Goal: Transaction & Acquisition: Purchase product/service

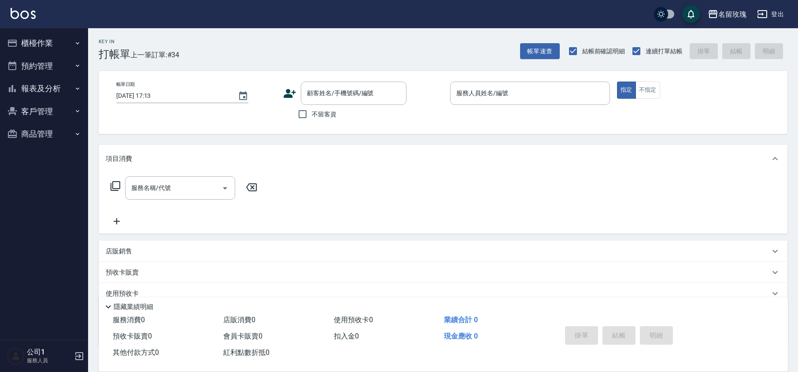
click at [320, 118] on span "不留客資" at bounding box center [324, 114] width 25 height 9
click at [312, 118] on input "不留客資" at bounding box center [302, 114] width 18 height 18
checkbox input "true"
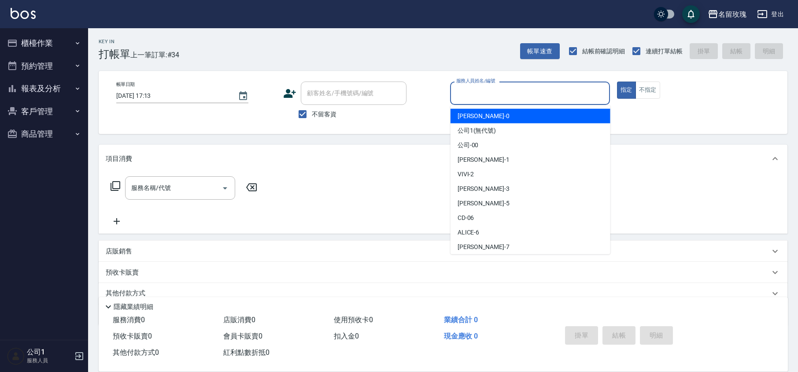
click at [492, 95] on input "服務人員姓名/編號" at bounding box center [530, 92] width 152 height 15
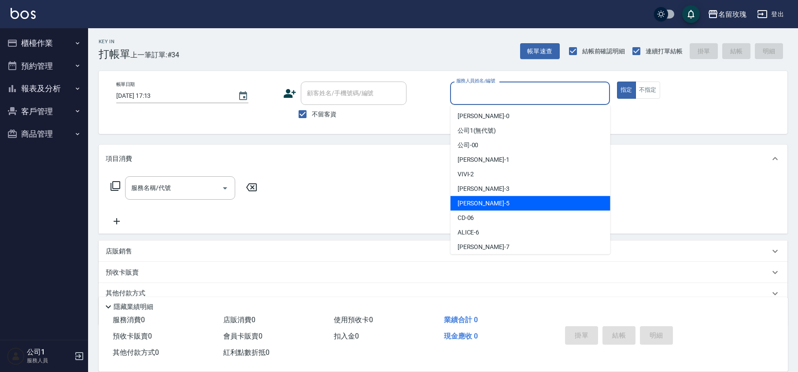
click at [482, 207] on div "[PERSON_NAME] -5" at bounding box center [531, 203] width 160 height 15
type input "KELLY-5"
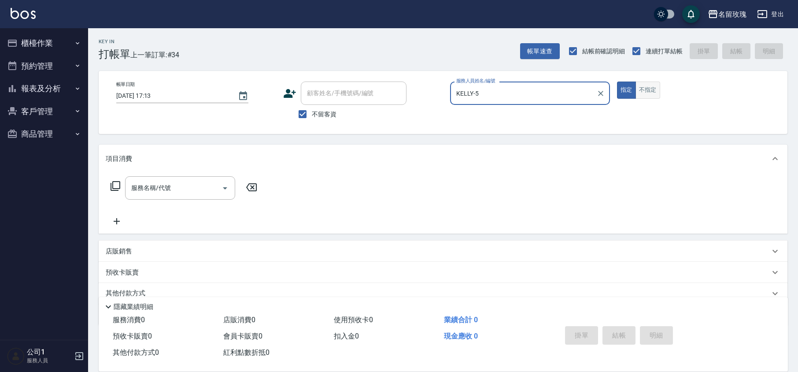
click at [659, 82] on button "不指定" at bounding box center [648, 89] width 25 height 17
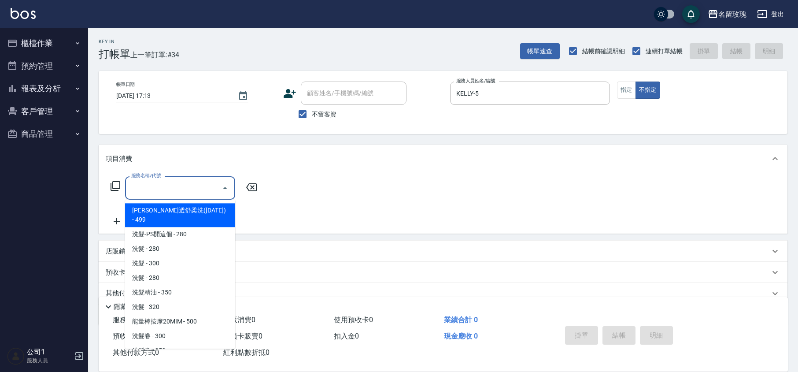
click at [164, 184] on div "服務名稱/代號 服務名稱/代號" at bounding box center [180, 187] width 110 height 23
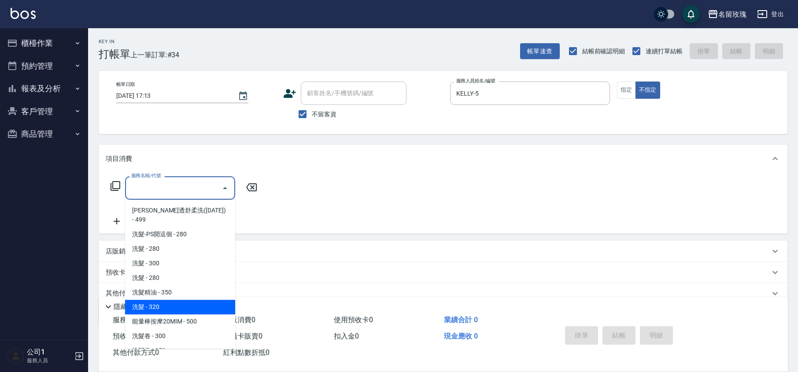
click at [180, 300] on span "洗髮 - 320" at bounding box center [180, 307] width 110 height 15
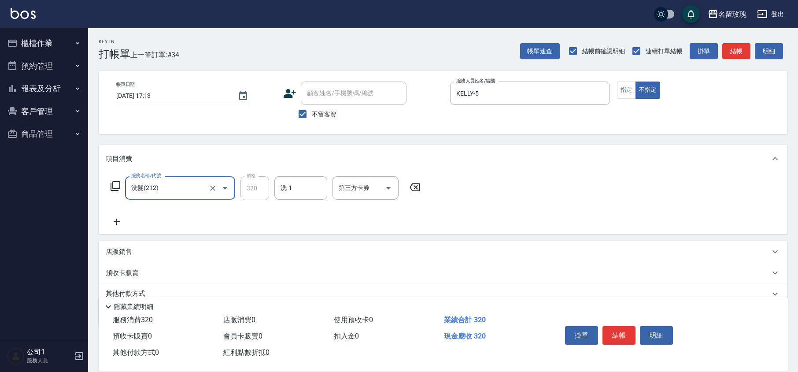
click at [190, 178] on div "洗髮(212) 服務名稱/代號" at bounding box center [180, 187] width 110 height 23
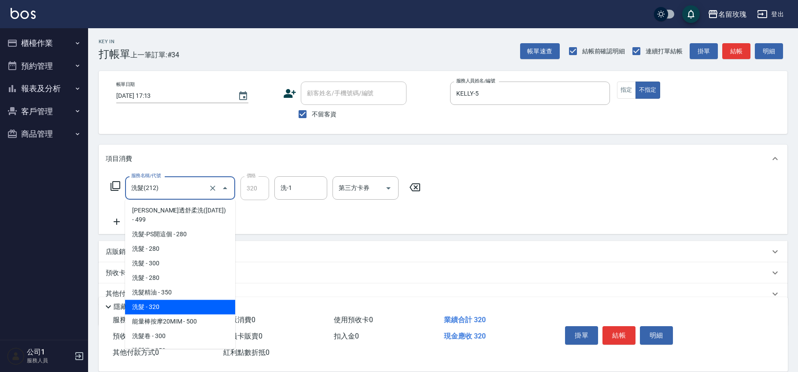
drag, startPoint x: 186, startPoint y: 187, endPoint x: 182, endPoint y: 198, distance: 12.1
click at [186, 187] on input "洗髮(212)" at bounding box center [168, 187] width 78 height 15
click at [175, 285] on span "洗髮精油 - 350" at bounding box center [180, 292] width 110 height 15
type input "洗髮精油(206)"
type input "350"
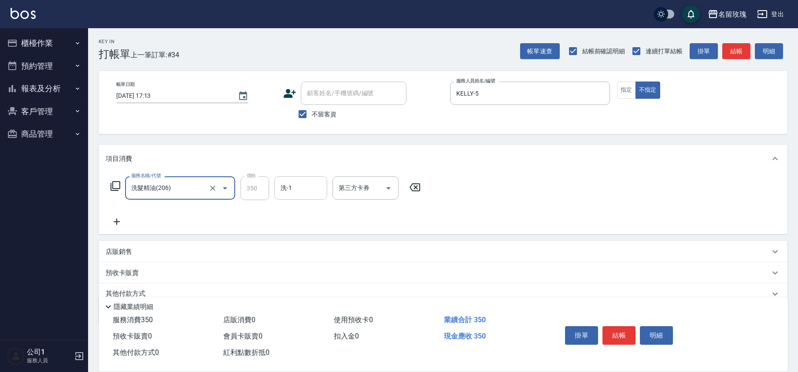
click at [298, 190] on input "洗-1" at bounding box center [300, 187] width 45 height 15
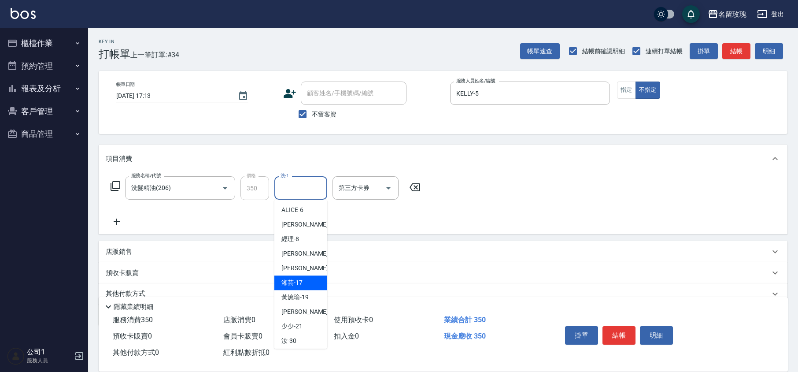
scroll to position [173, 0]
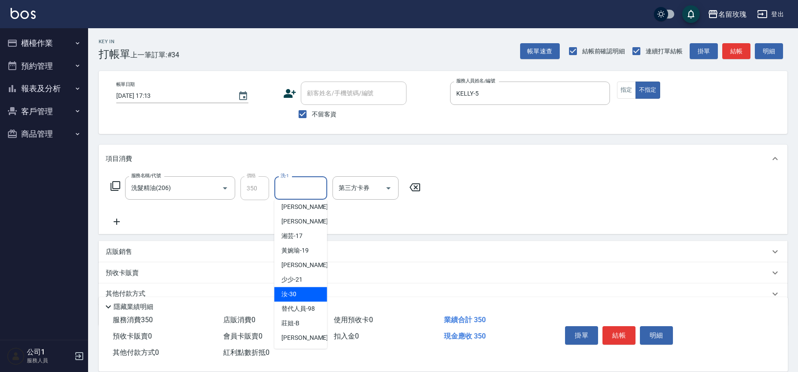
click at [300, 289] on div "汝 -30" at bounding box center [300, 294] width 53 height 15
type input "汝-30"
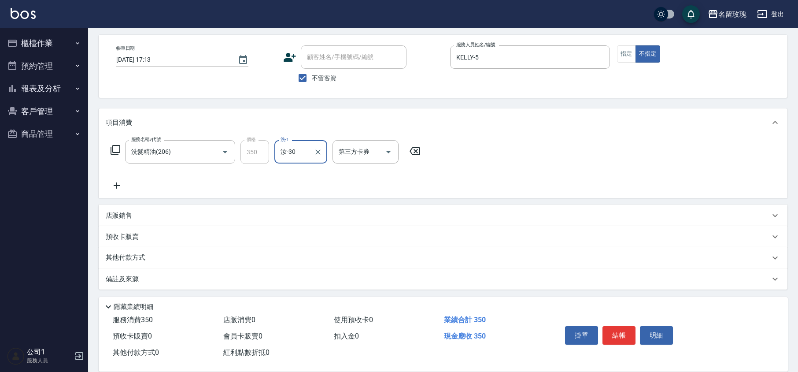
click at [136, 278] on p "備註及來源" at bounding box center [122, 278] width 33 height 9
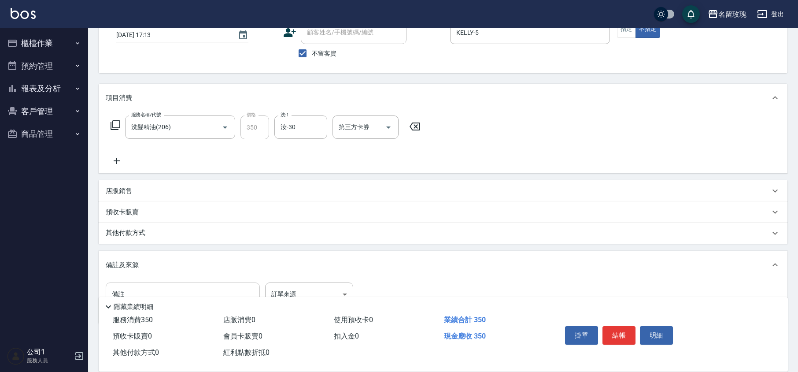
scroll to position [88, 0]
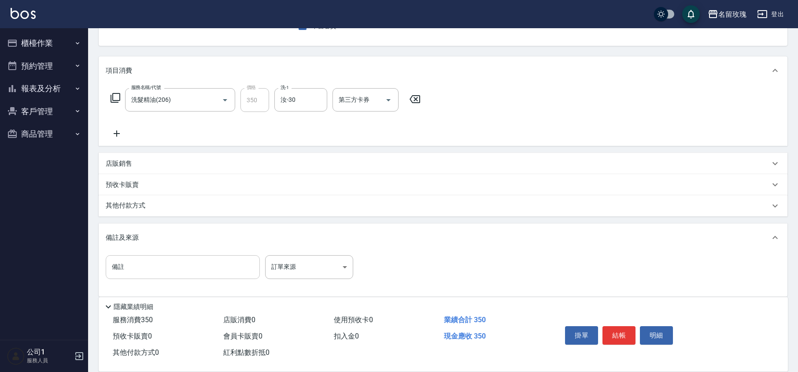
click at [136, 277] on input "備註" at bounding box center [183, 267] width 154 height 24
type input "路過看牙姨"
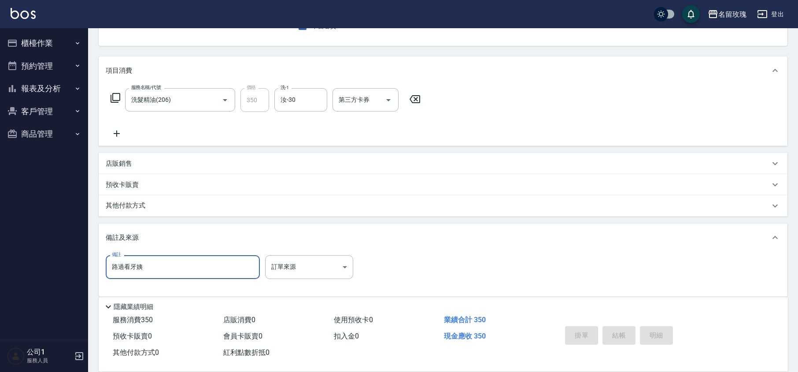
type input "[DATE] 17:46"
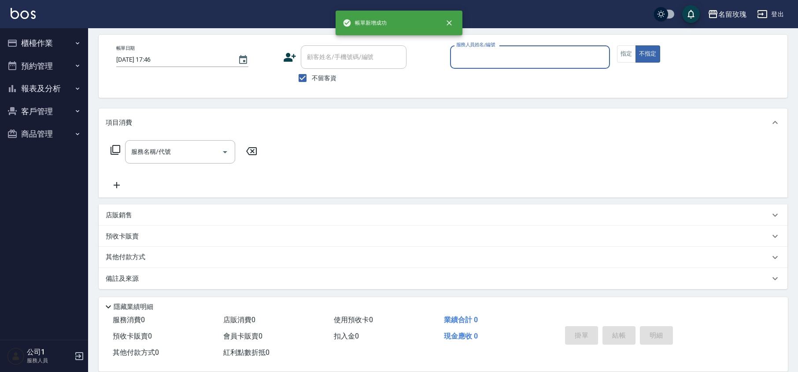
scroll to position [36, 0]
click at [31, 80] on button "報表及分析" at bounding box center [44, 88] width 81 height 23
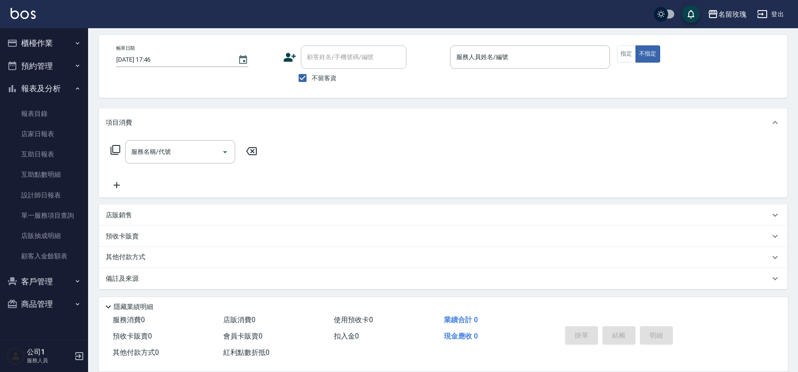
click at [31, 84] on button "報表及分析" at bounding box center [44, 88] width 81 height 23
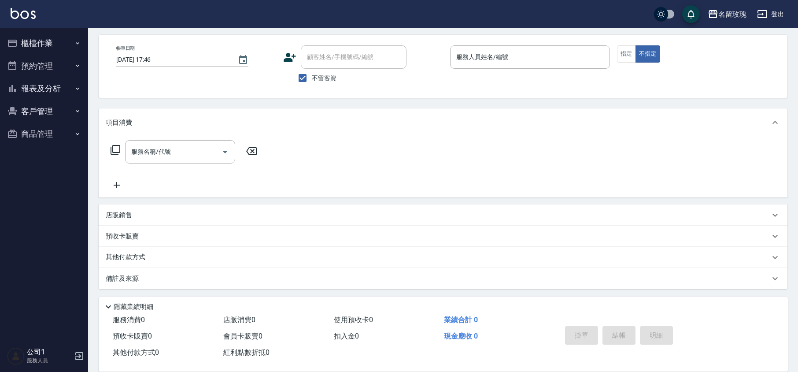
click at [325, 79] on span "不留客資" at bounding box center [324, 78] width 25 height 9
click at [312, 79] on input "不留客資" at bounding box center [302, 78] width 18 height 18
checkbox input "false"
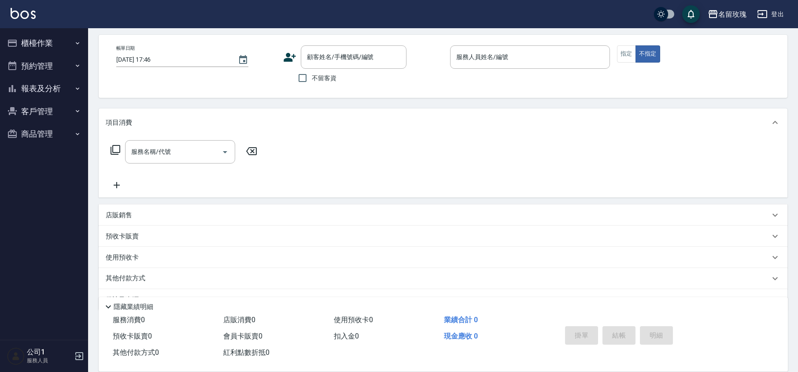
click at [360, 85] on div "不留客資" at bounding box center [344, 78] width 123 height 18
click at [321, 62] on input "顧客姓名/手機號碼/編號" at bounding box center [347, 56] width 85 height 15
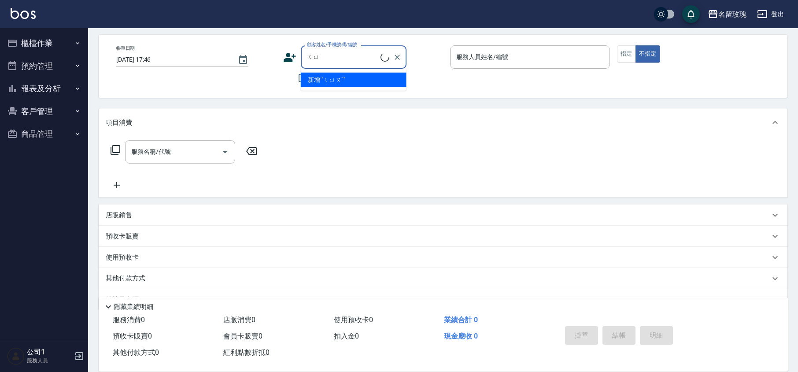
type input "ㄑ"
type input "姨姨"
click at [429, 103] on div "Key In 打帳單 上一筆訂單:#37 帳單速查 結帳前確認明細 連續打單結帳 掛單 結帳 明細 帳單日期 [DATE] 17:46 顧客姓名/手機號碼/編…" at bounding box center [443, 192] width 710 height 401
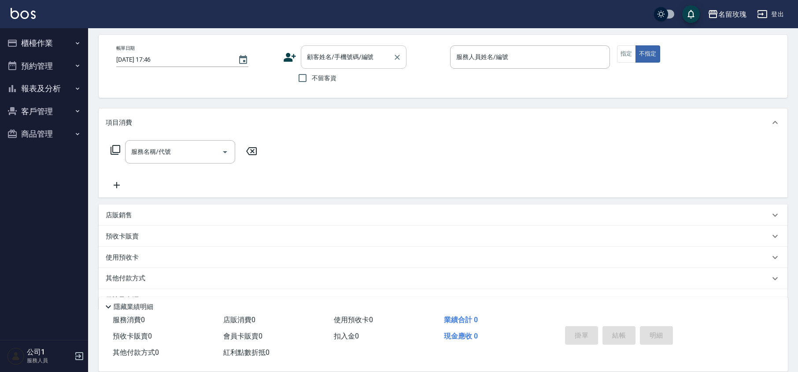
click at [366, 57] on input "顧客姓名/手機號碼/編號" at bounding box center [347, 56] width 85 height 15
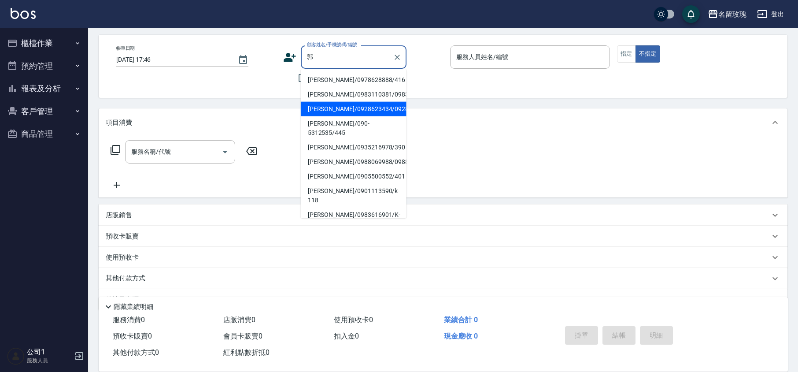
click at [343, 114] on li "[PERSON_NAME]/0928623434/0928623434" at bounding box center [354, 109] width 106 height 15
type input "[PERSON_NAME]/0928623434/0928623434"
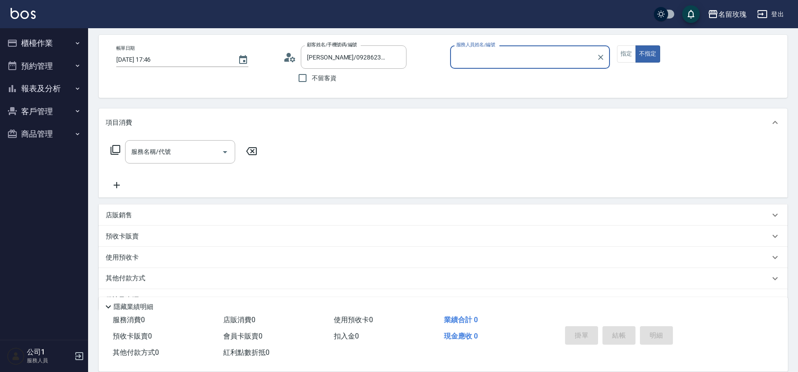
type input "[PERSON_NAME]-1"
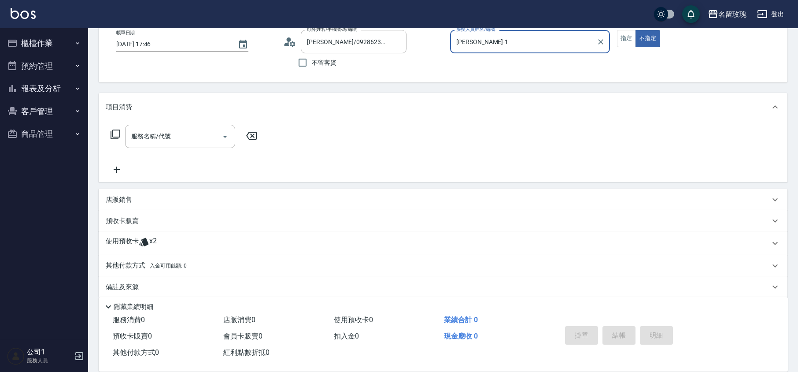
scroll to position [60, 0]
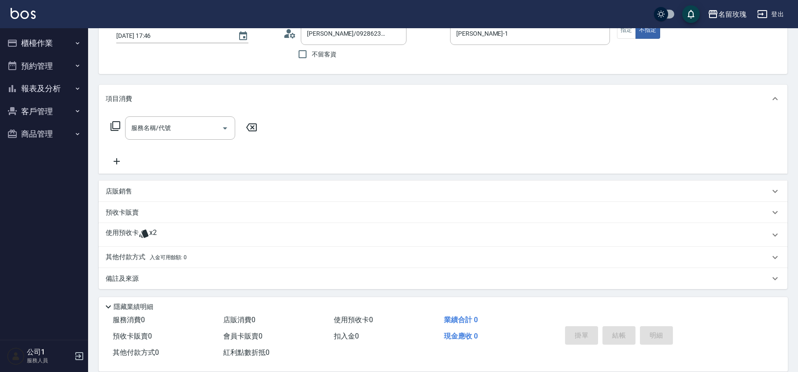
click at [141, 235] on icon at bounding box center [144, 233] width 11 height 11
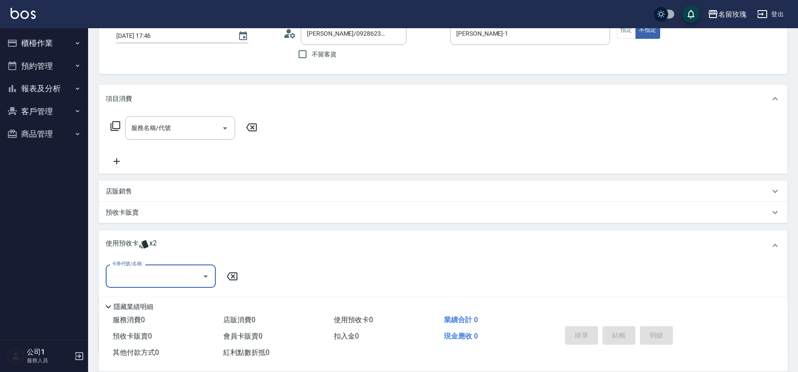
scroll to position [0, 0]
click at [150, 268] on div "卡券代號/名稱" at bounding box center [161, 275] width 110 height 23
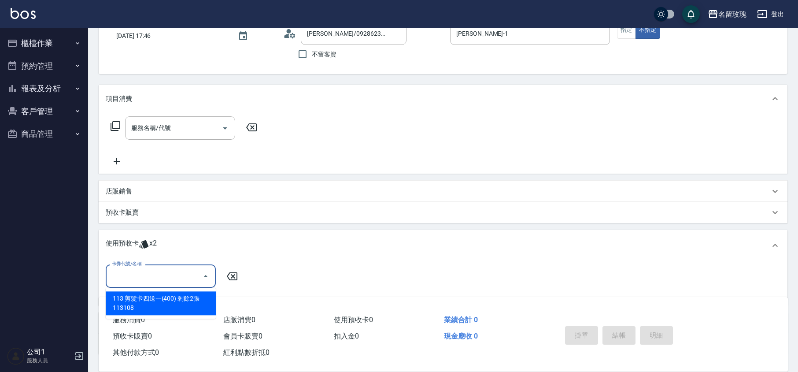
click at [159, 300] on div "113 剪髮卡四送一(400) 剩餘2張 113108" at bounding box center [161, 303] width 110 height 24
type input "113 剪髮卡四送一(400) 113108"
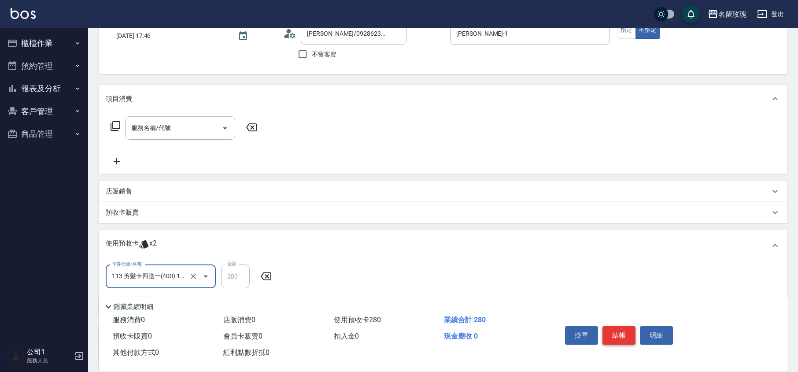
click at [615, 328] on button "結帳" at bounding box center [619, 335] width 33 height 18
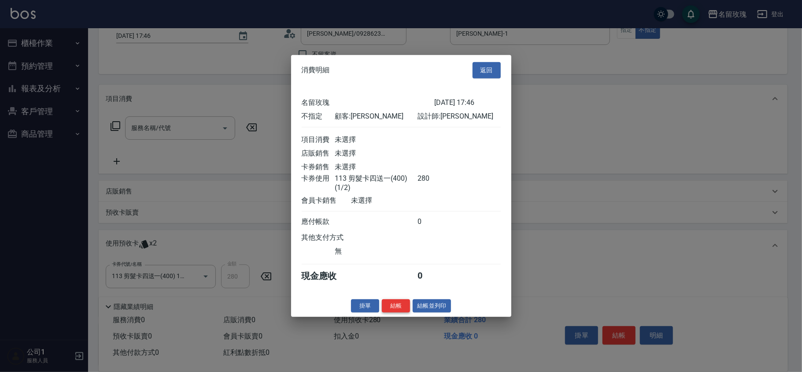
click at [404, 308] on button "結帳" at bounding box center [396, 306] width 28 height 14
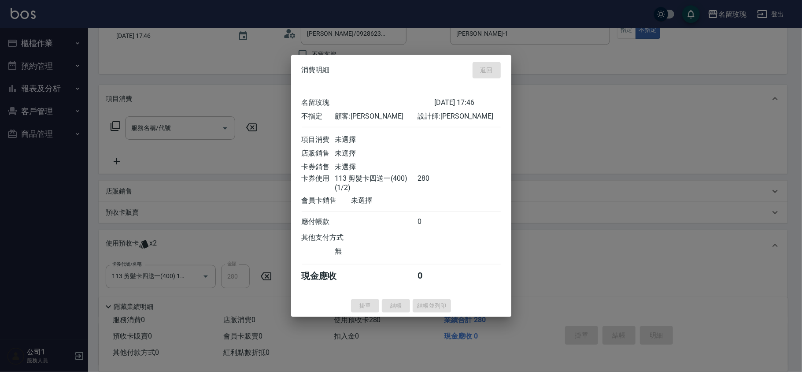
type input "[DATE] 17:50"
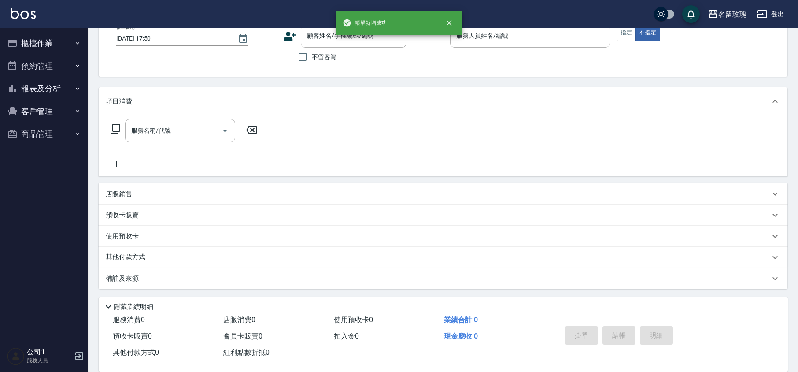
scroll to position [57, 0]
